Goal: Information Seeking & Learning: Learn about a topic

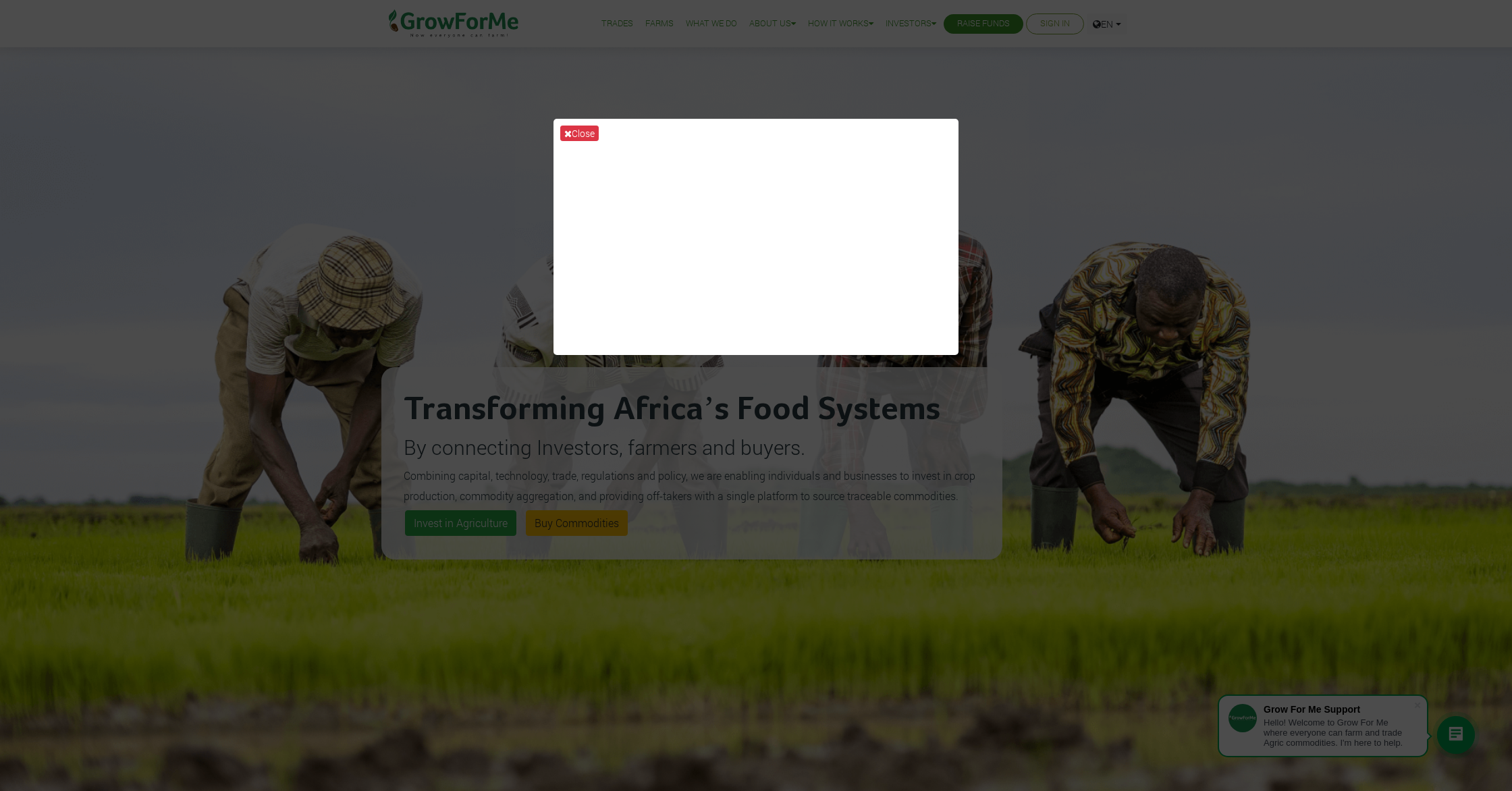
click at [472, 529] on div "Close" at bounding box center [756, 395] width 1512 height 791
click at [472, 528] on div "Close" at bounding box center [756, 395] width 1512 height 791
drag, startPoint x: 475, startPoint y: 527, endPoint x: 444, endPoint y: 522, distance: 31.4
click at [475, 525] on div "Close" at bounding box center [756, 395] width 1512 height 791
click at [578, 131] on button "Close" at bounding box center [579, 133] width 38 height 15
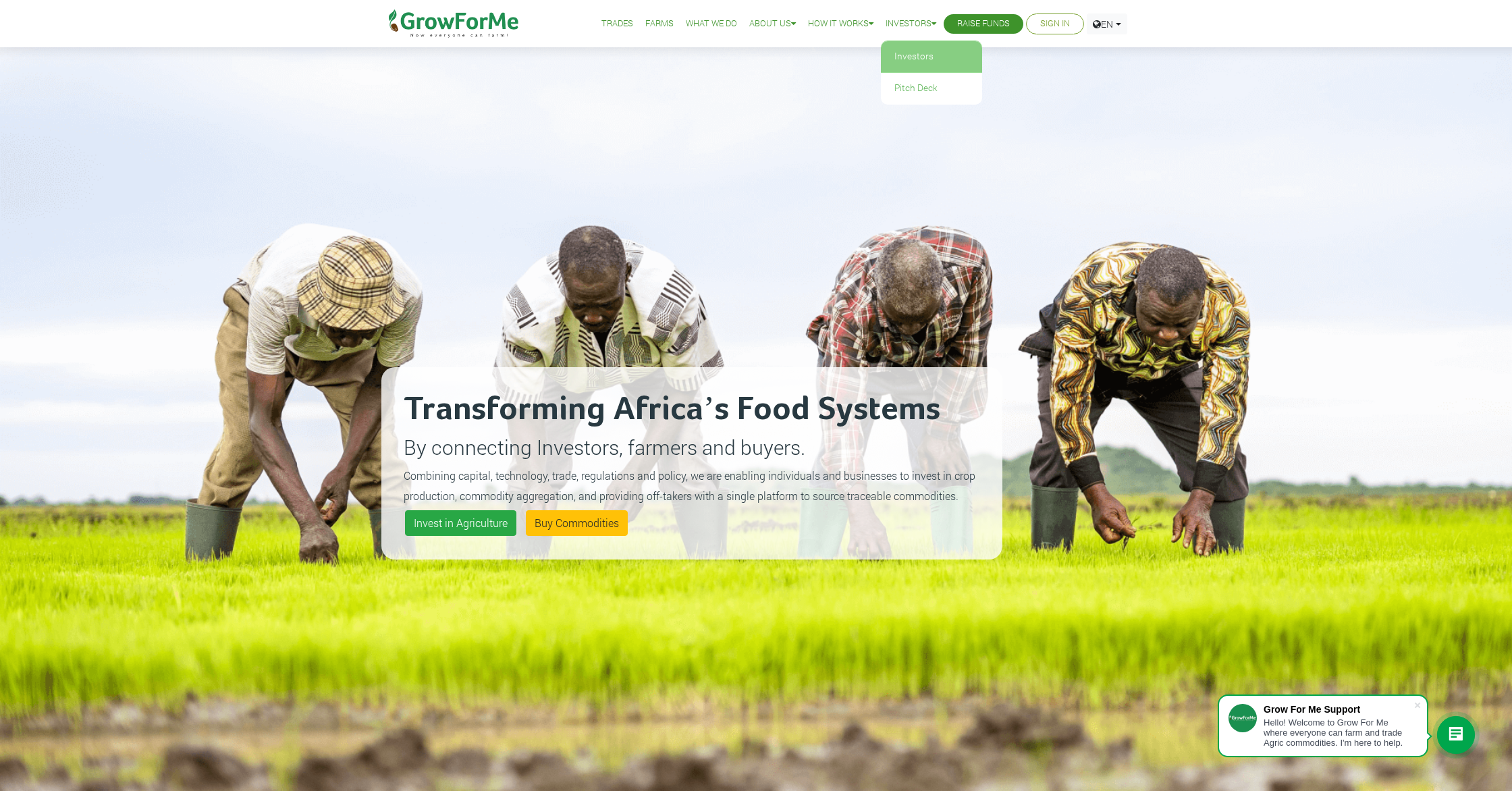
click at [897, 53] on link "Investors" at bounding box center [931, 57] width 101 height 31
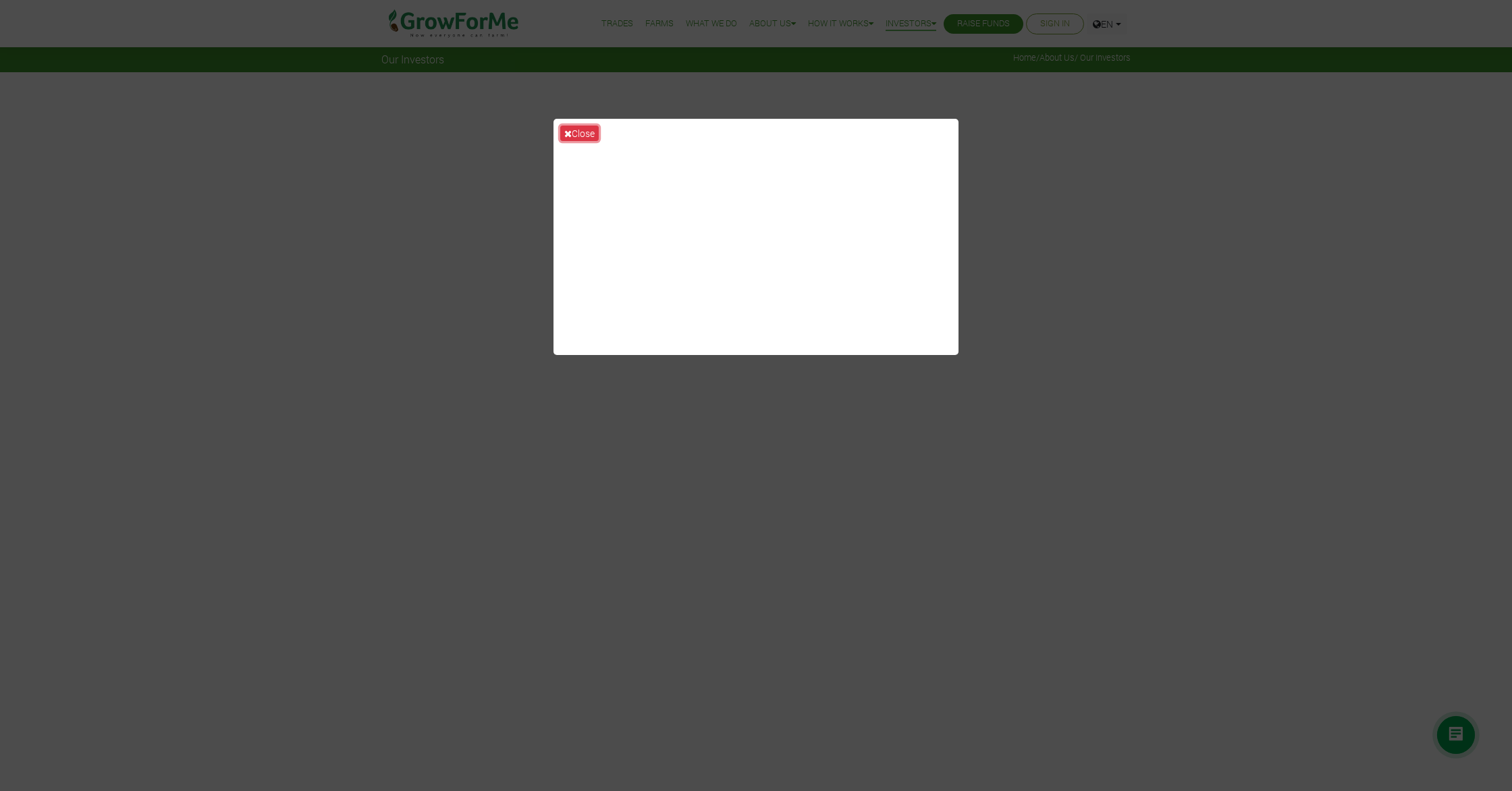
click at [568, 135] on icon at bounding box center [568, 134] width 7 height 10
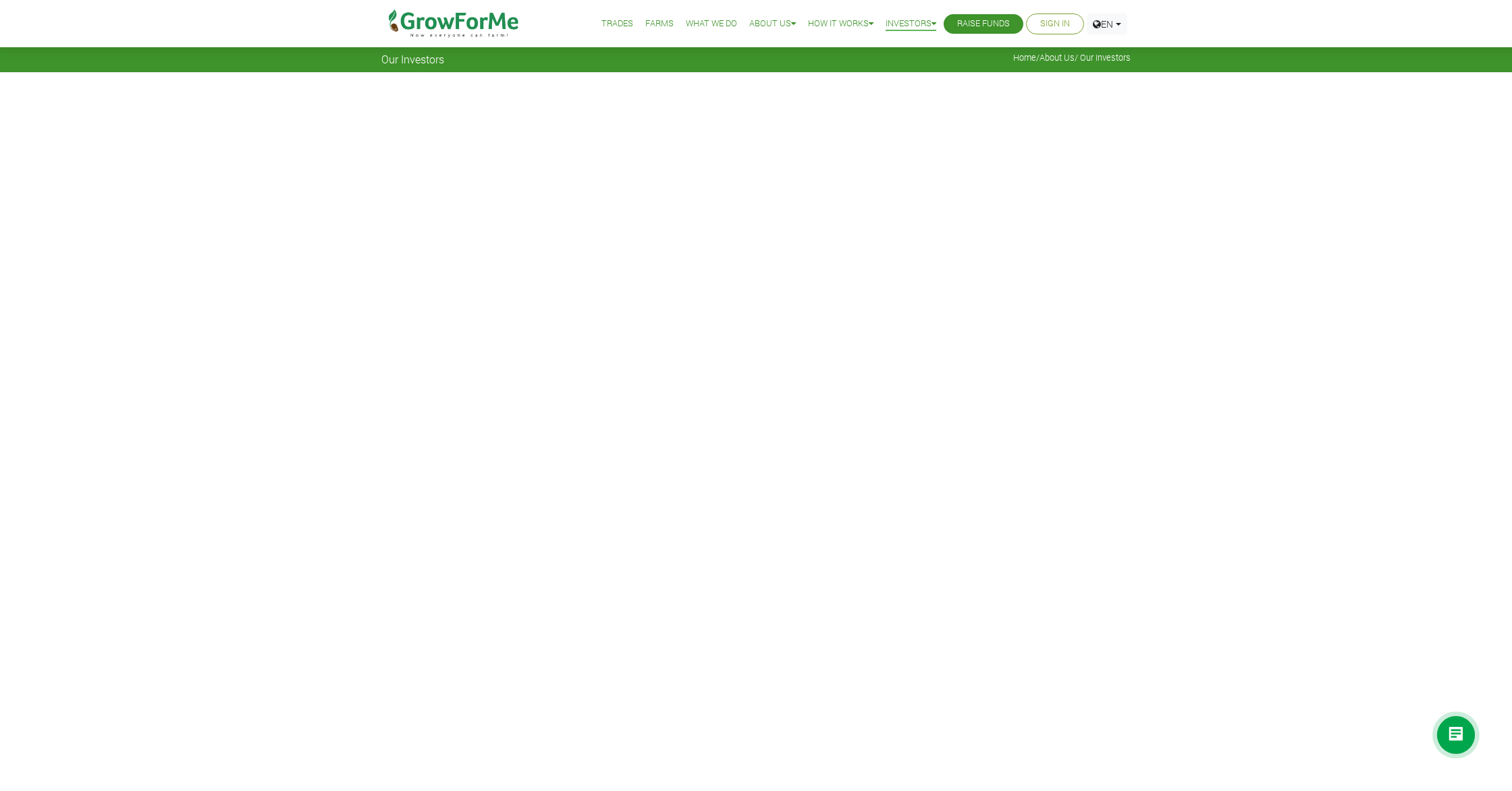
click at [608, 21] on link "Trades" at bounding box center [616, 24] width 32 height 14
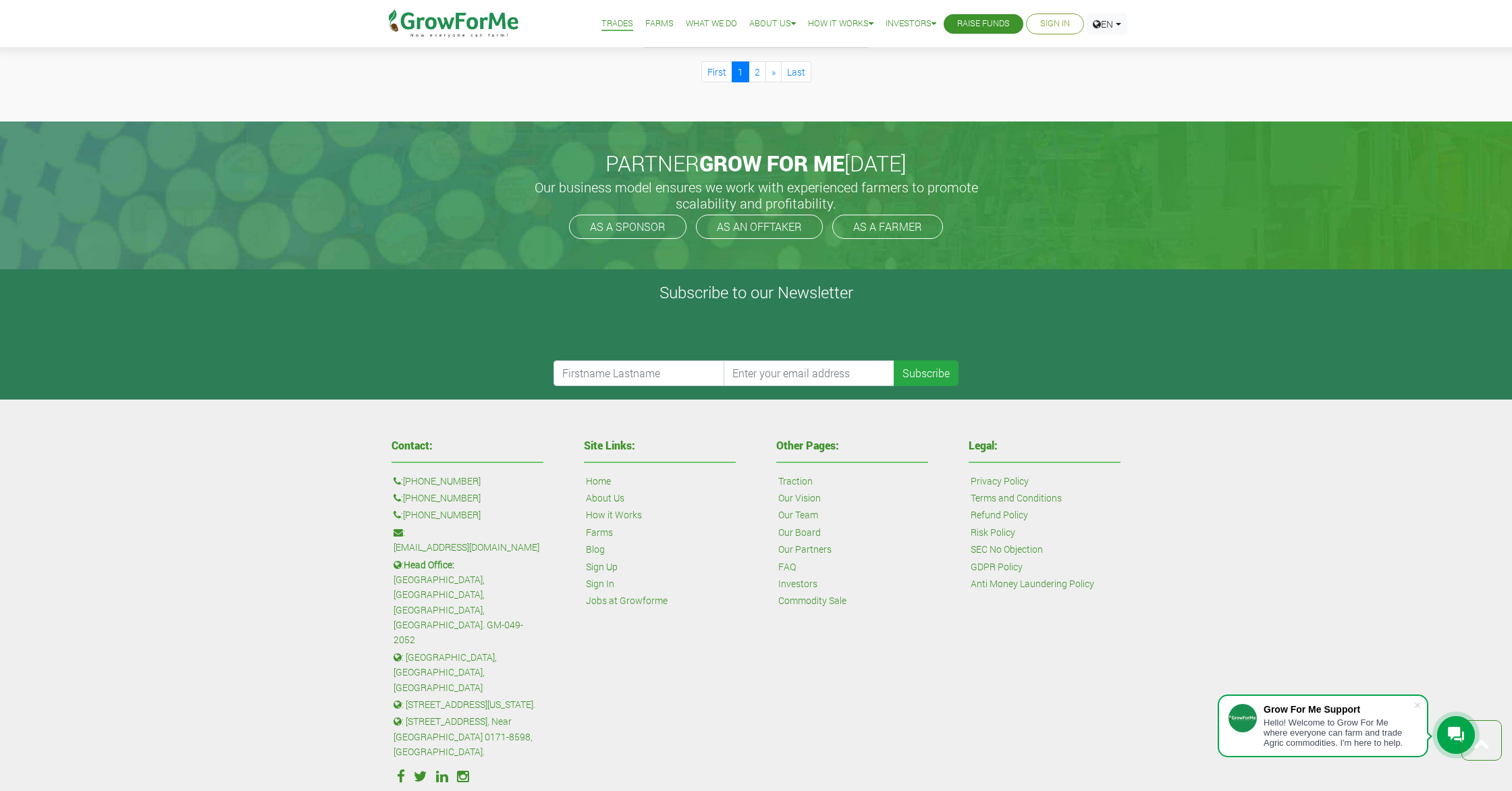
scroll to position [1549, 0]
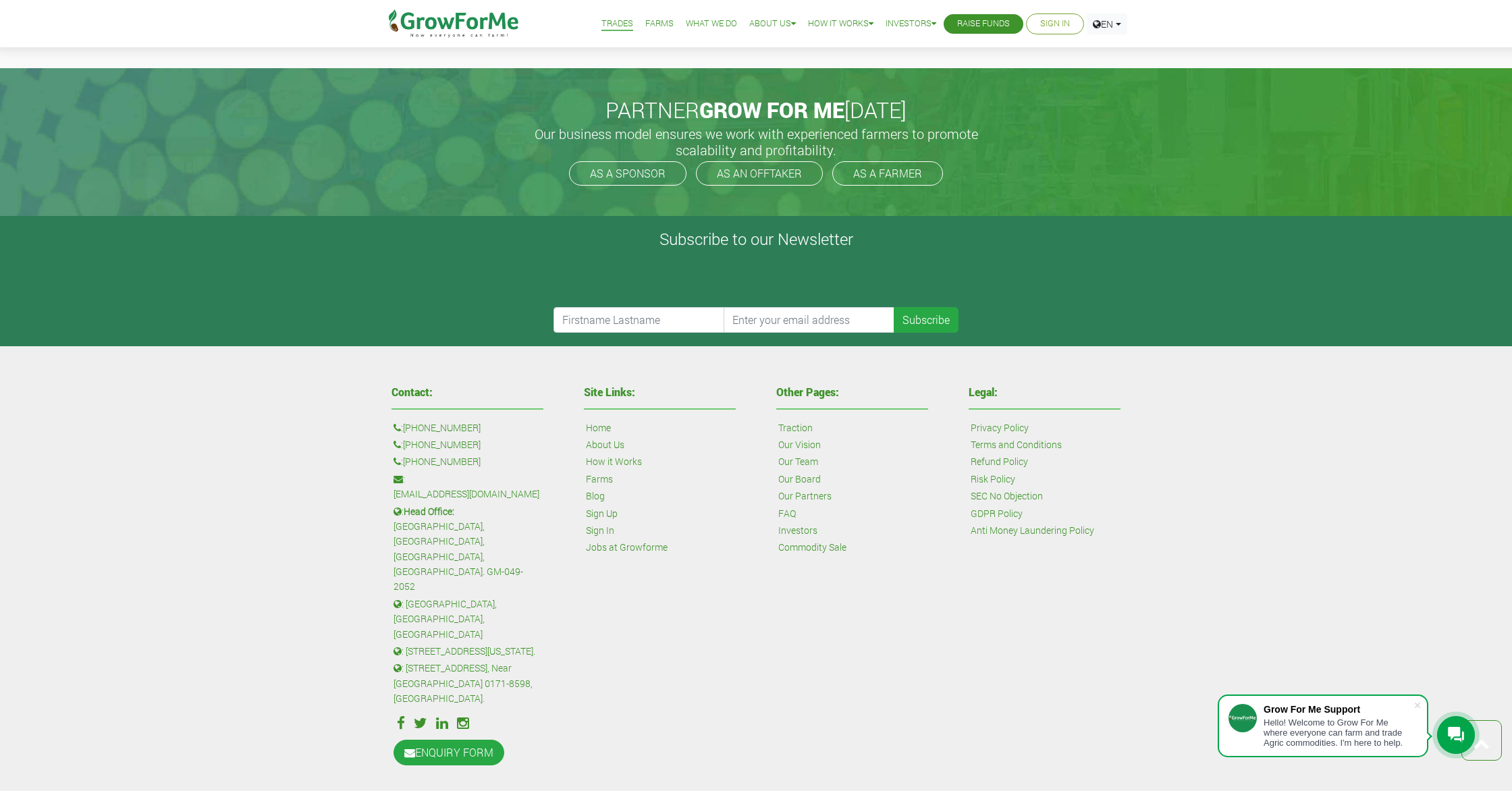
click at [801, 455] on link "Our Team" at bounding box center [797, 462] width 40 height 15
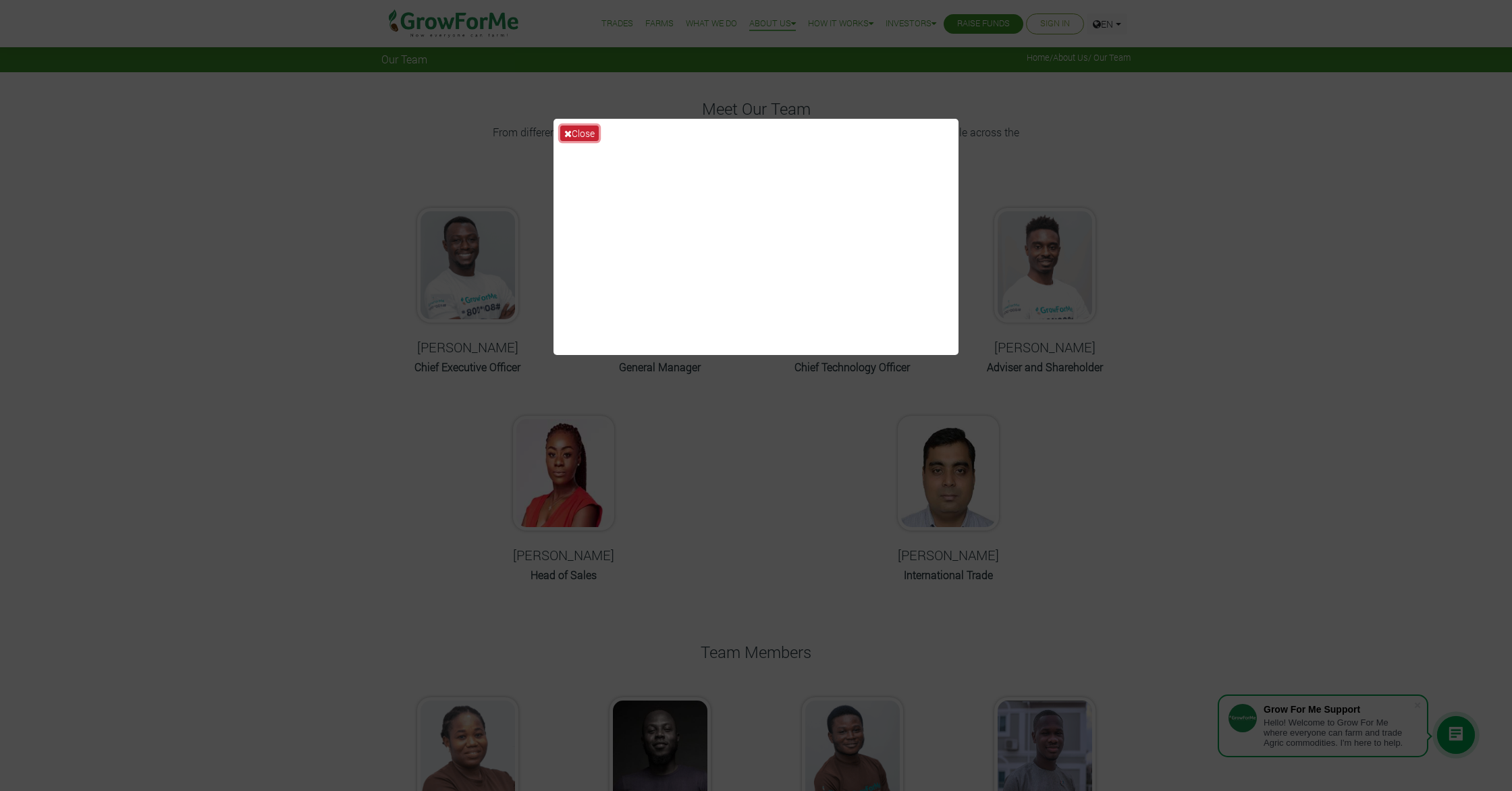
click at [570, 135] on icon at bounding box center [568, 134] width 7 height 10
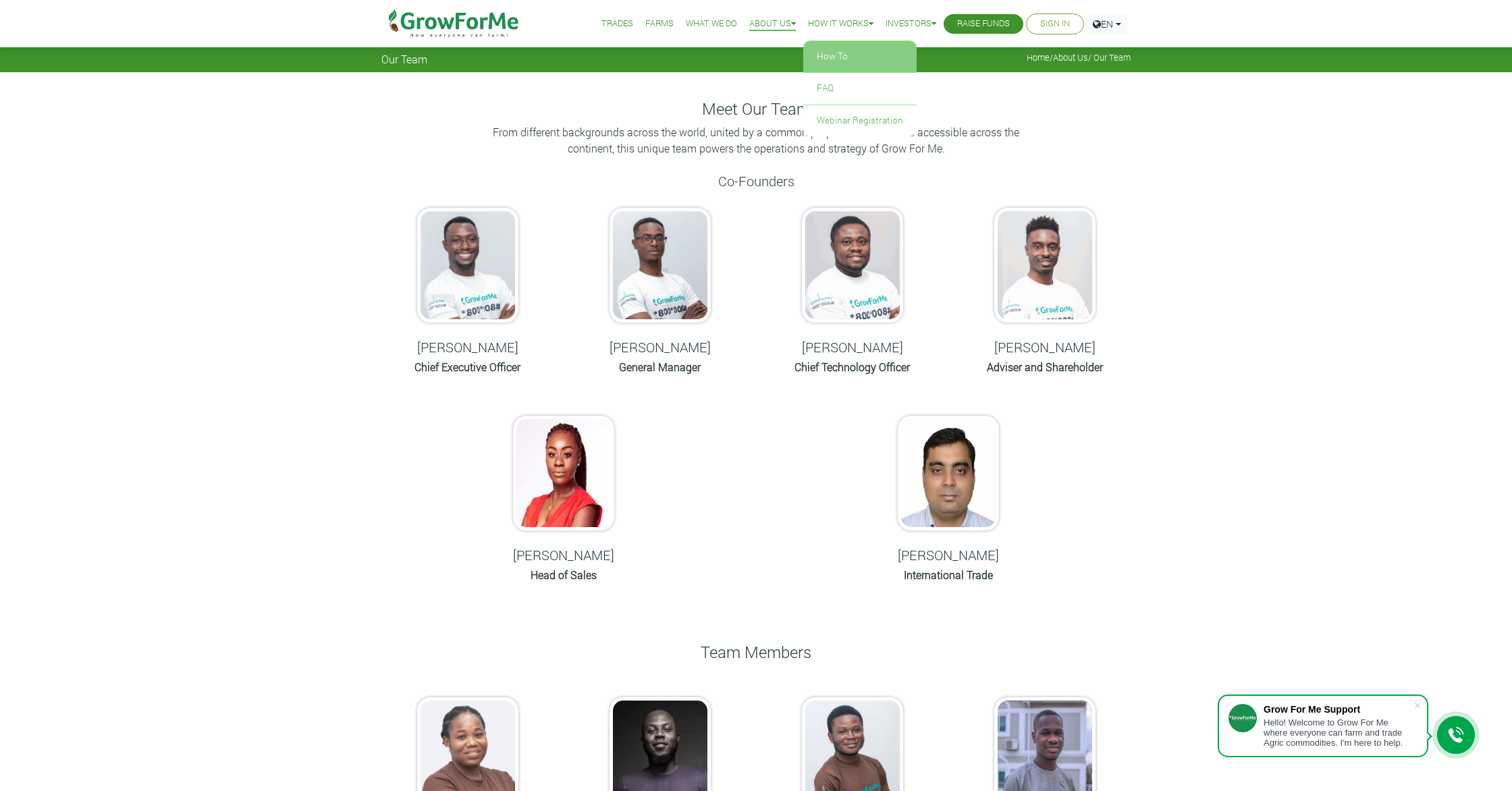
click at [824, 54] on link "How To" at bounding box center [860, 57] width 114 height 31
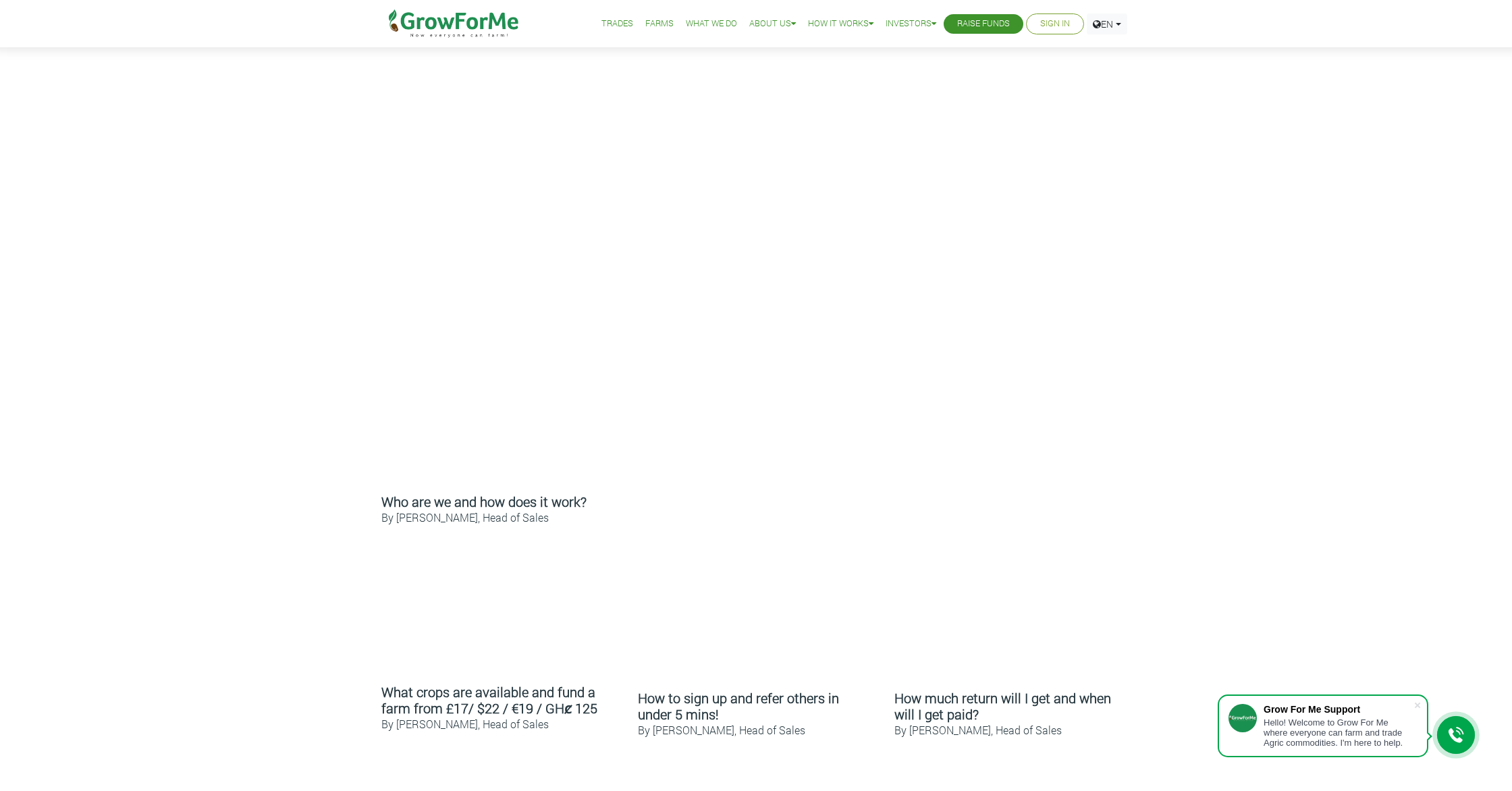
scroll to position [198, 0]
click at [1457, 734] on icon at bounding box center [1456, 735] width 16 height 16
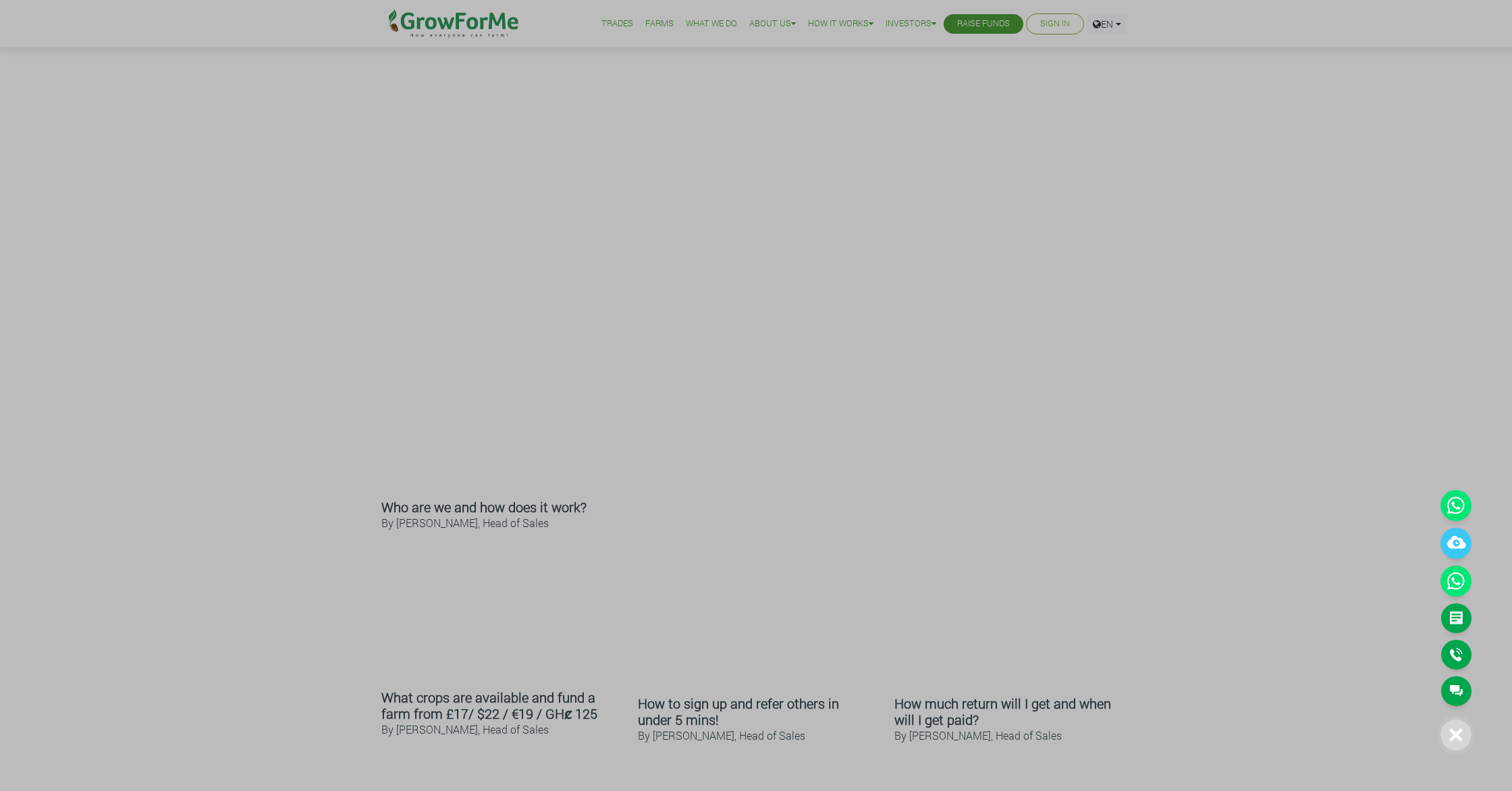
click at [1456, 506] on icon at bounding box center [1455, 505] width 31 height 31
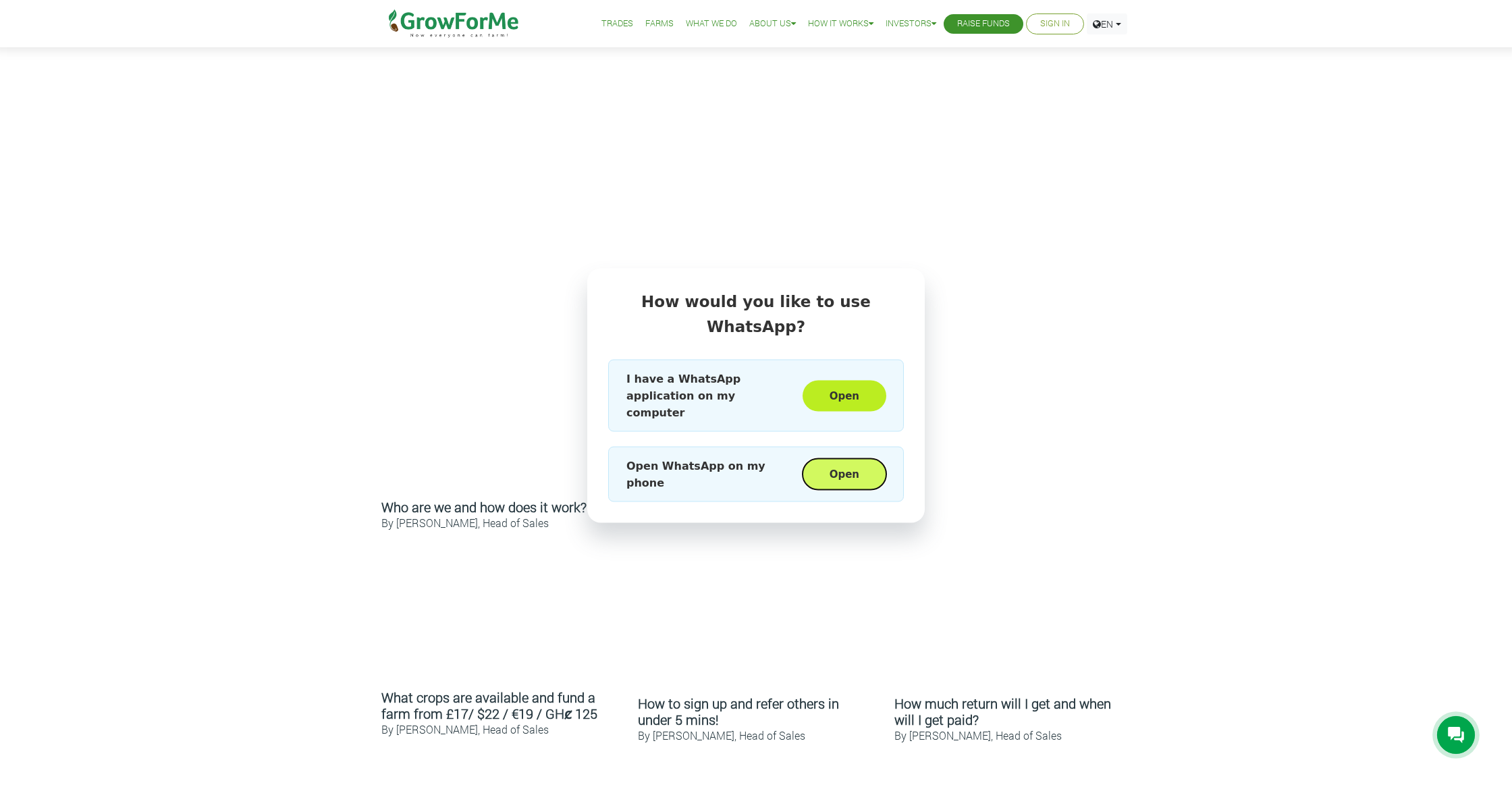
click at [853, 459] on button "Open" at bounding box center [844, 475] width 84 height 31
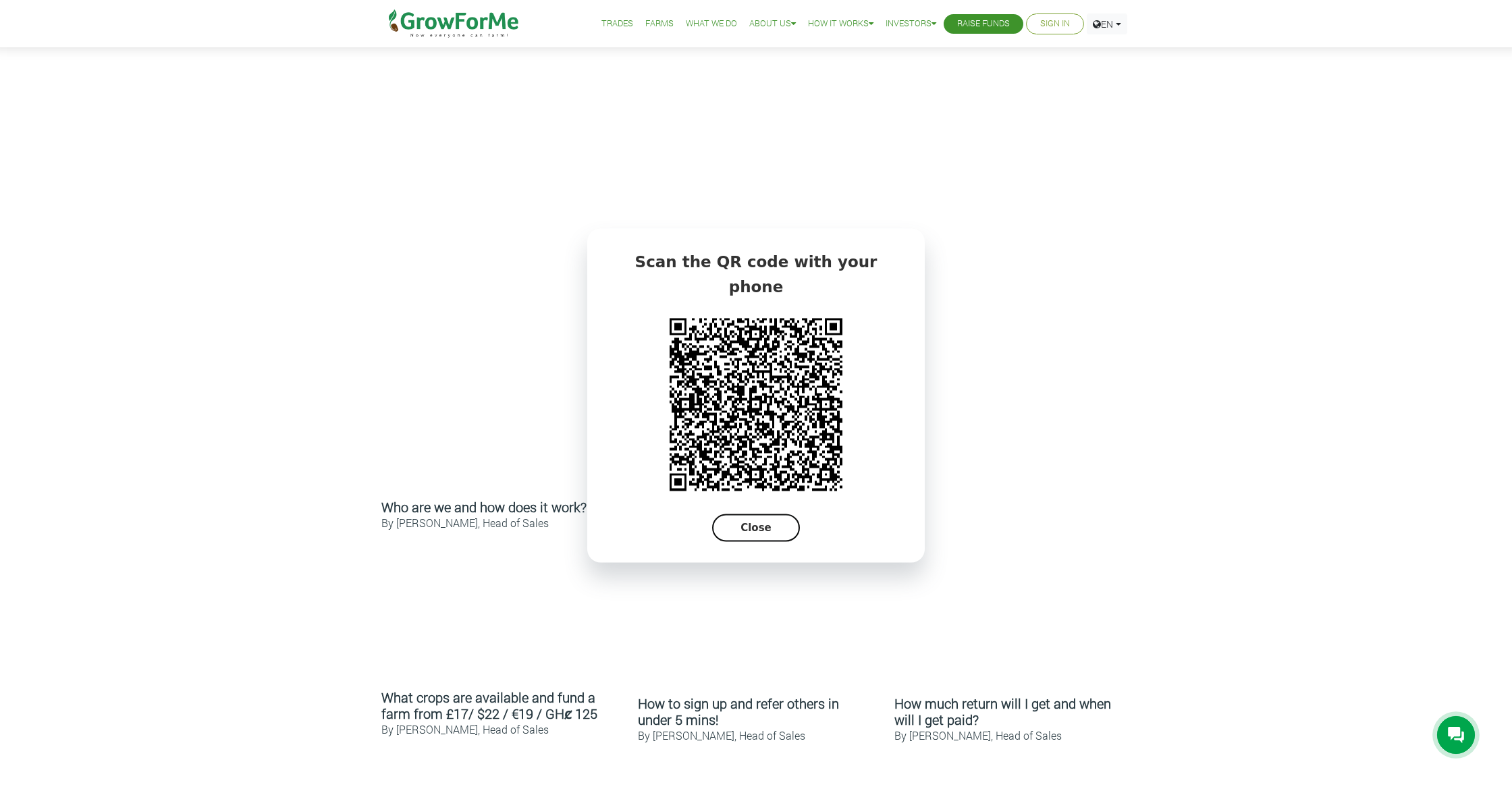
click at [765, 518] on button "Close" at bounding box center [756, 528] width 88 height 28
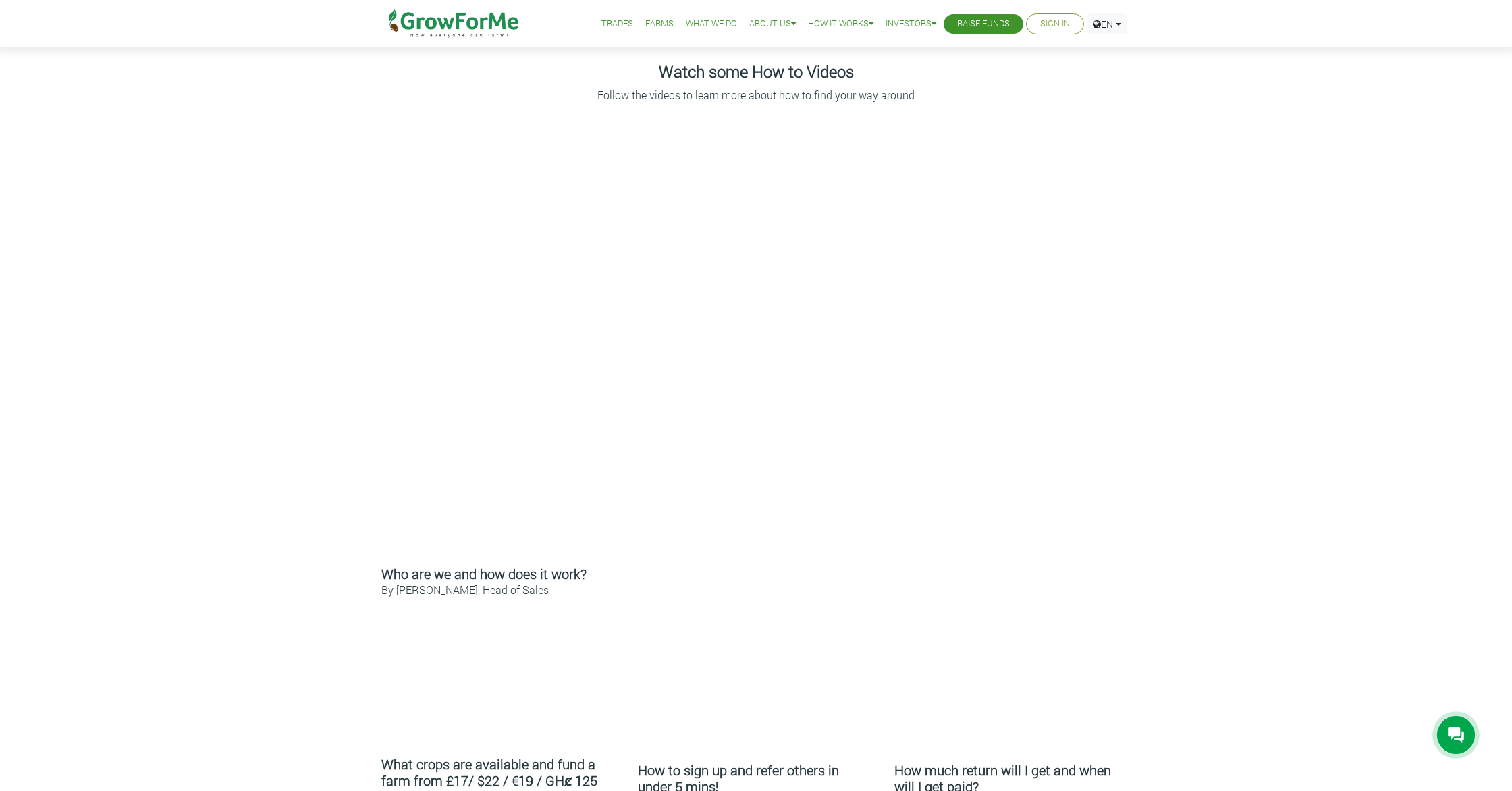
scroll to position [127, 0]
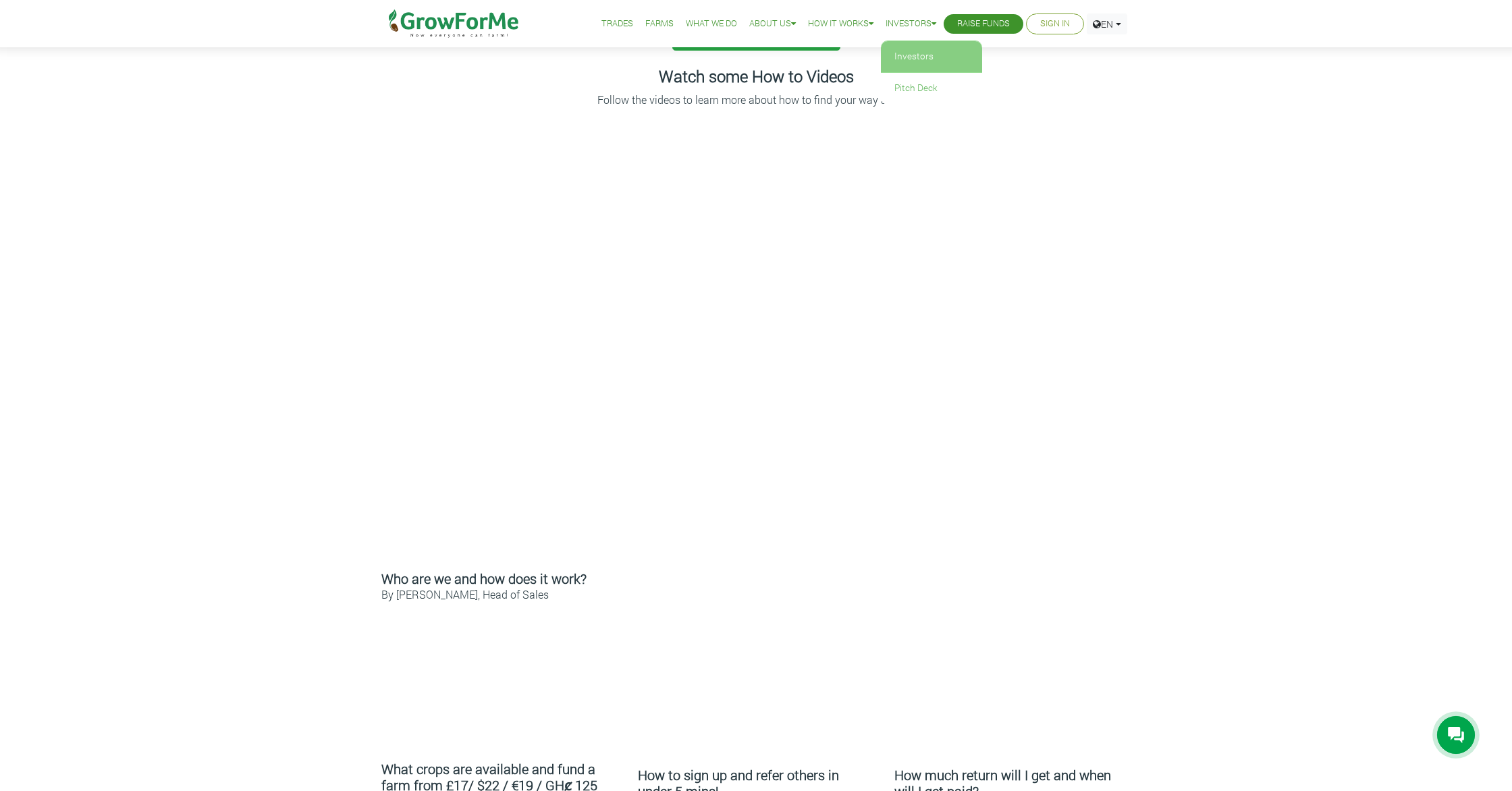
click at [902, 58] on link "Investors" at bounding box center [931, 57] width 101 height 31
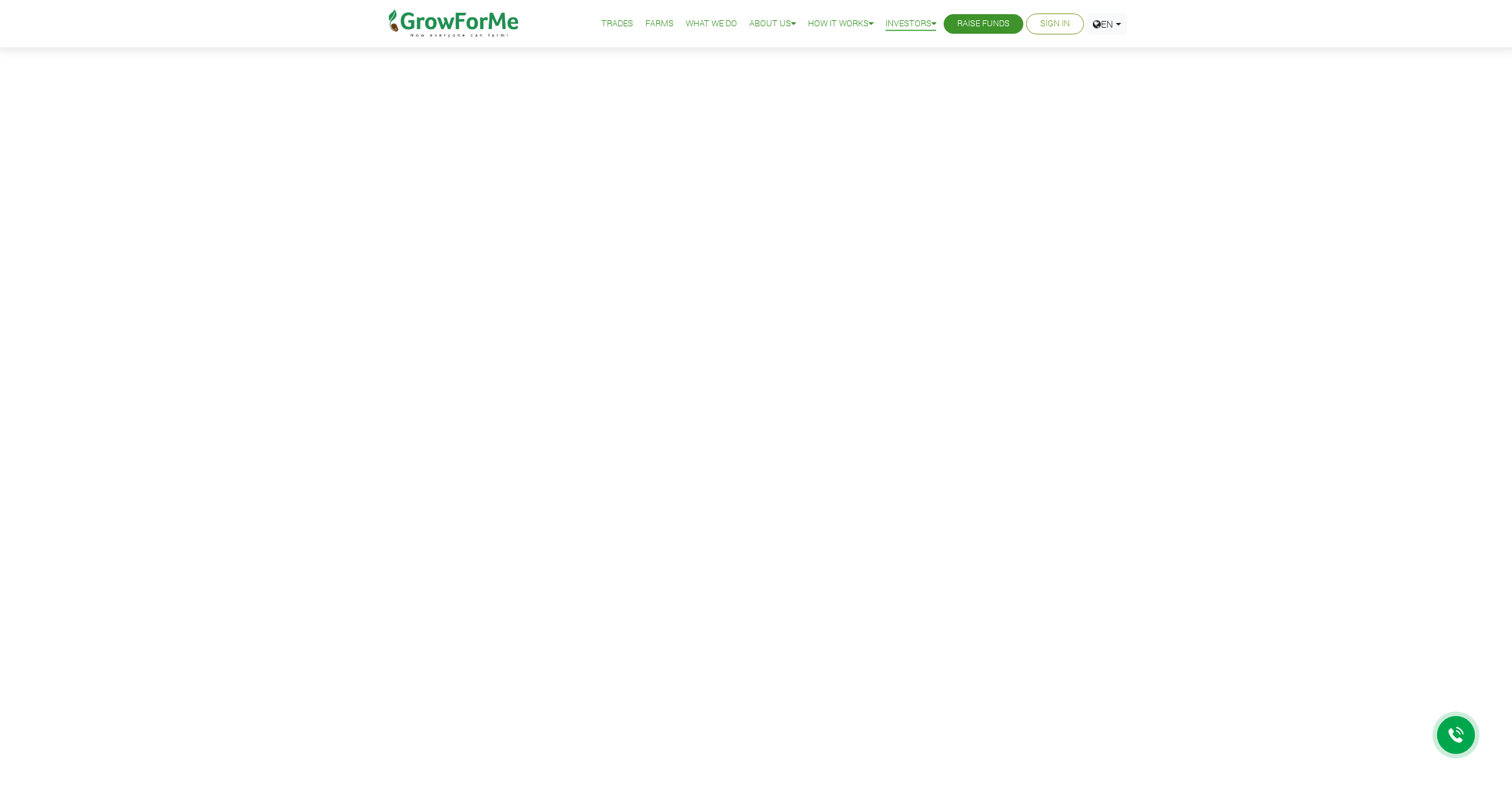
scroll to position [28, 0]
click at [645, 24] on link "Farms" at bounding box center [659, 24] width 28 height 14
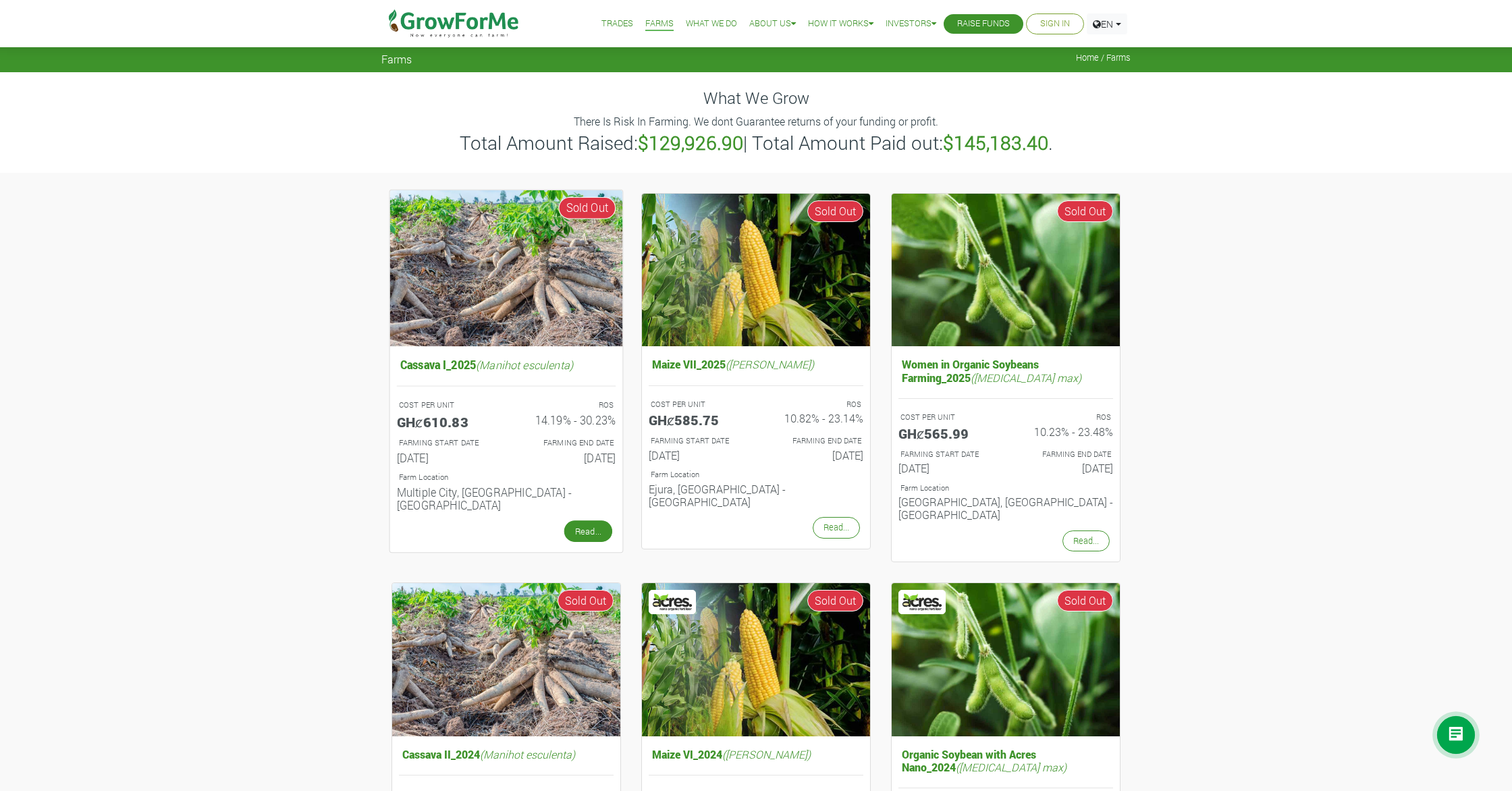
click at [590, 520] on link "Read..." at bounding box center [588, 531] width 48 height 22
